Goal: Information Seeking & Learning: Learn about a topic

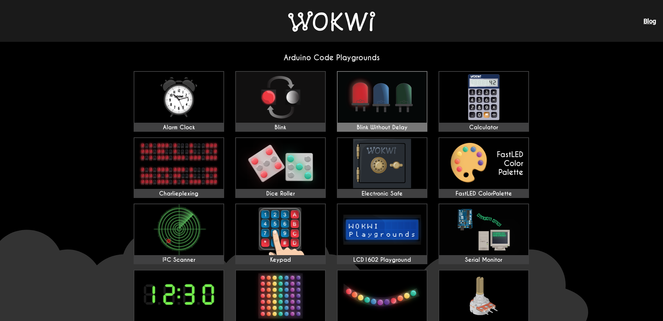
click at [349, 101] on img at bounding box center [382, 97] width 89 height 51
